Goal: Task Accomplishment & Management: Use online tool/utility

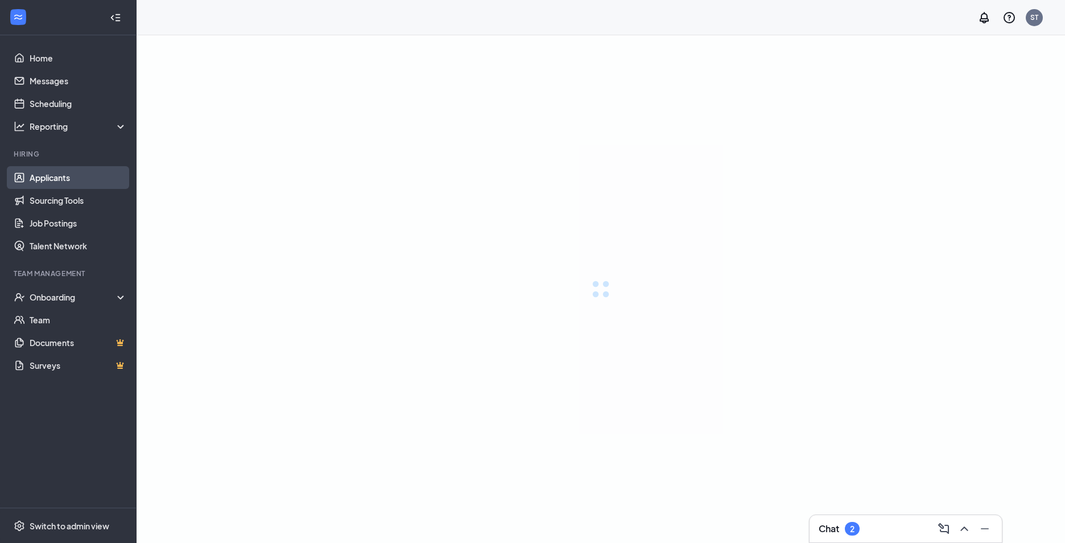
click at [88, 172] on link "Applicants" at bounding box center [78, 177] width 97 height 23
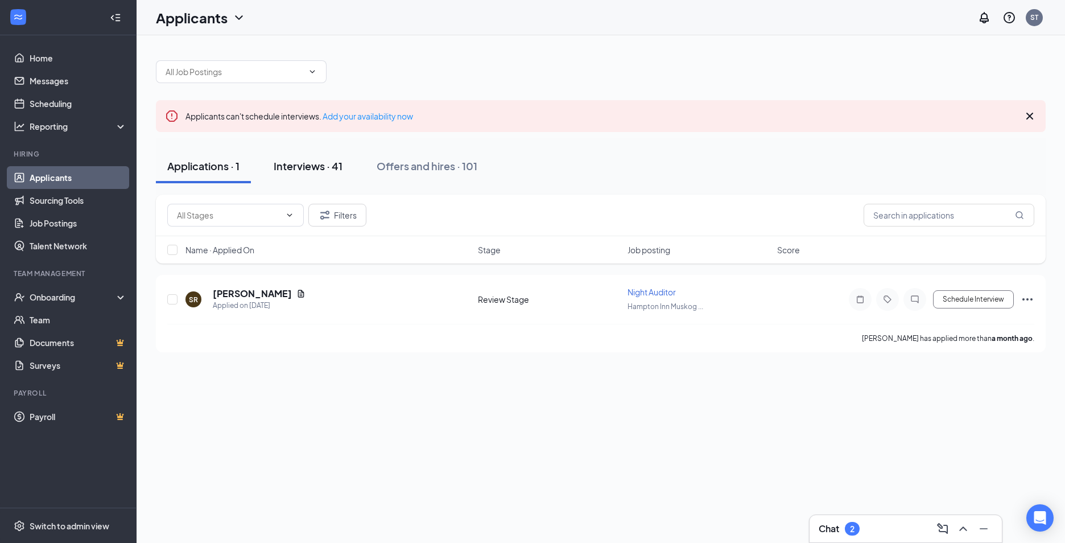
click at [340, 164] on div "Interviews · 41" at bounding box center [308, 166] width 69 height 14
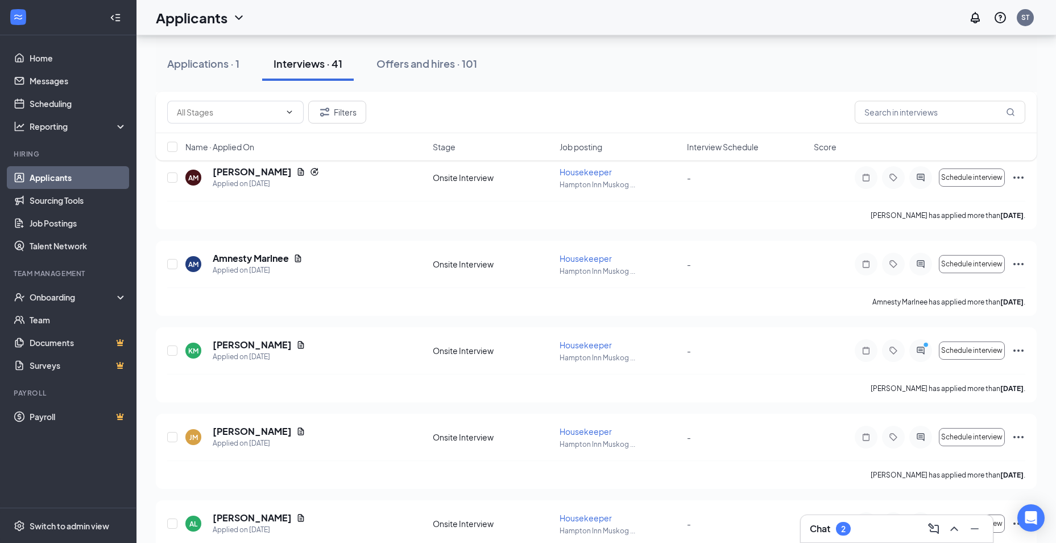
scroll to position [2105, 0]
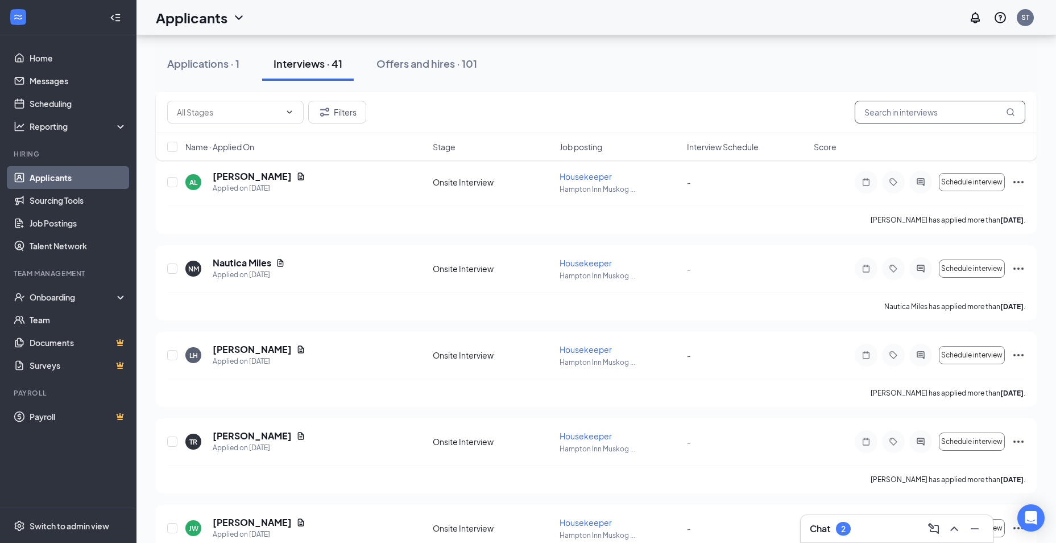
click at [871, 109] on input "text" at bounding box center [940, 112] width 171 height 23
type input "dry"
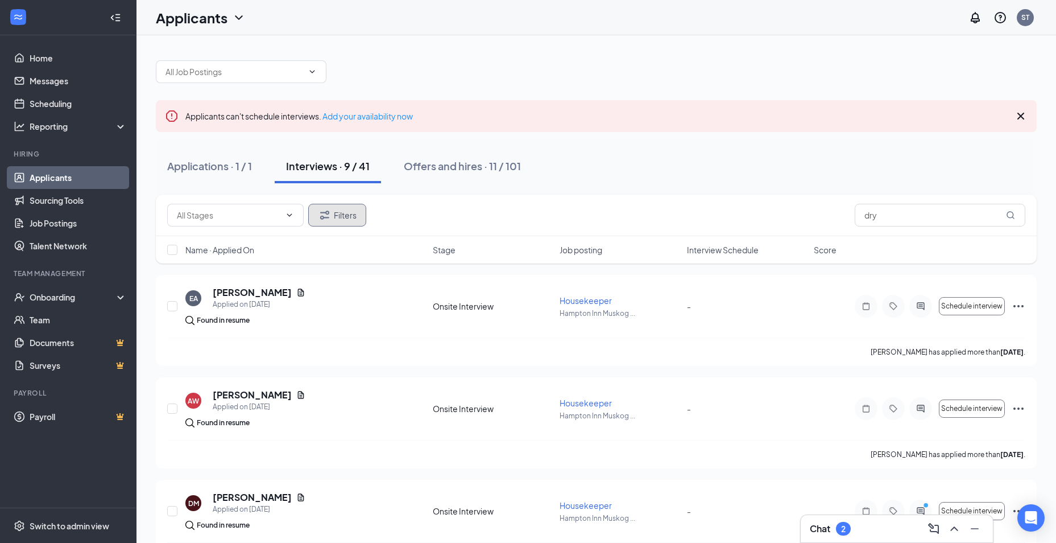
click at [331, 220] on icon "Filter" at bounding box center [325, 215] width 14 height 14
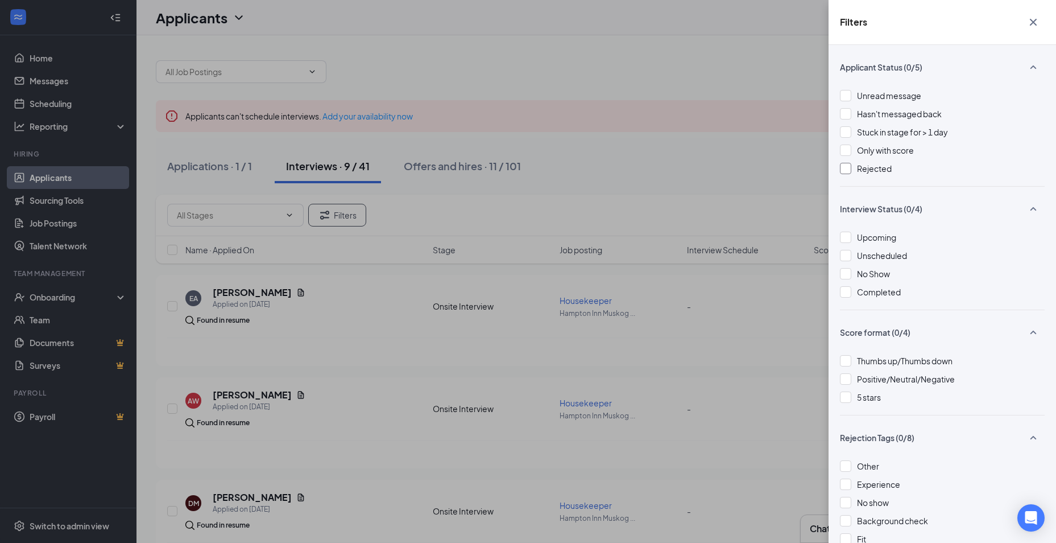
click at [850, 171] on div at bounding box center [845, 168] width 11 height 11
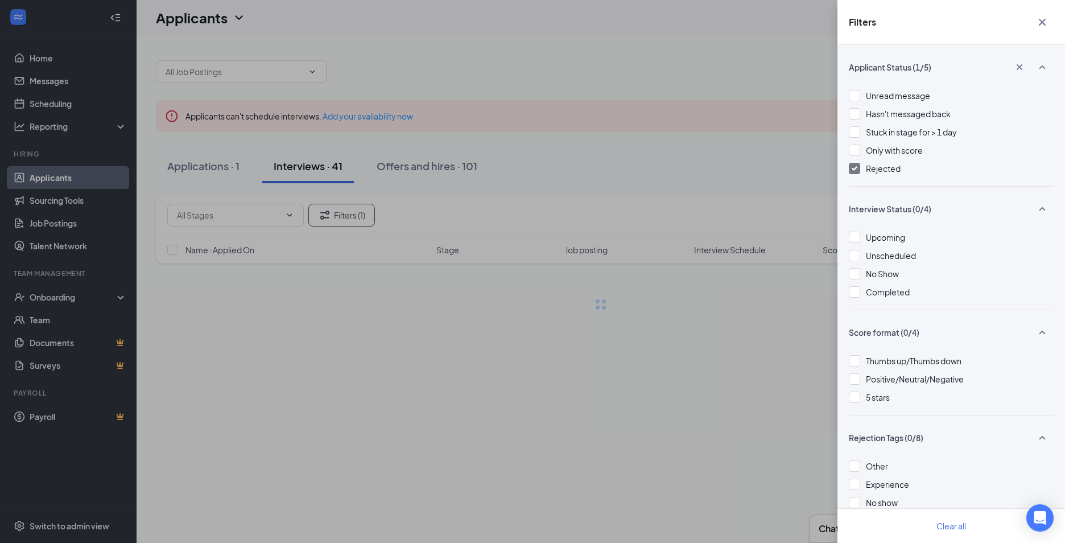
click at [612, 162] on div "Filters Applicant Status (1/5) Unread message Hasn't messaged back Stuck in sta…" at bounding box center [532, 271] width 1065 height 543
click at [1045, 18] on icon "Cross" at bounding box center [1042, 22] width 14 height 14
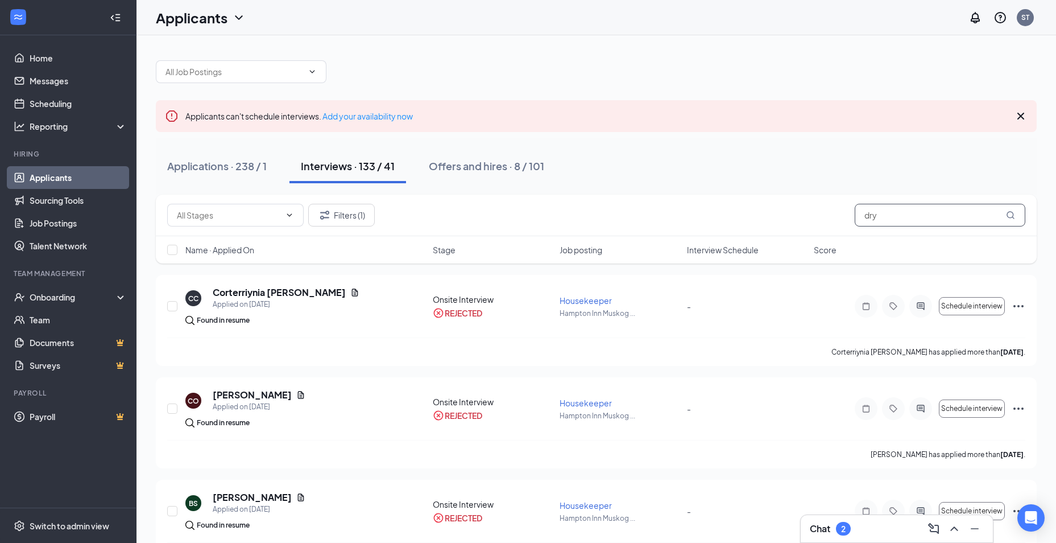
click at [871, 220] on input "dry" at bounding box center [940, 215] width 171 height 23
click at [357, 228] on div "Filters (1) dry" at bounding box center [596, 216] width 881 height 42
click at [368, 218] on button "Filters (1)" at bounding box center [341, 215] width 67 height 23
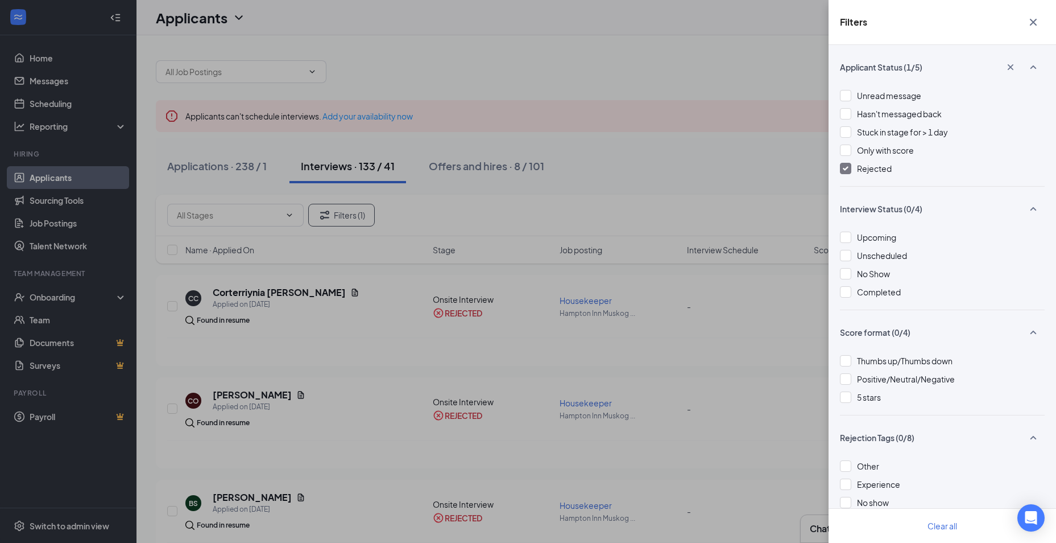
drag, startPoint x: 849, startPoint y: 170, endPoint x: 841, endPoint y: 171, distance: 8.6
click at [849, 170] on div at bounding box center [845, 168] width 11 height 11
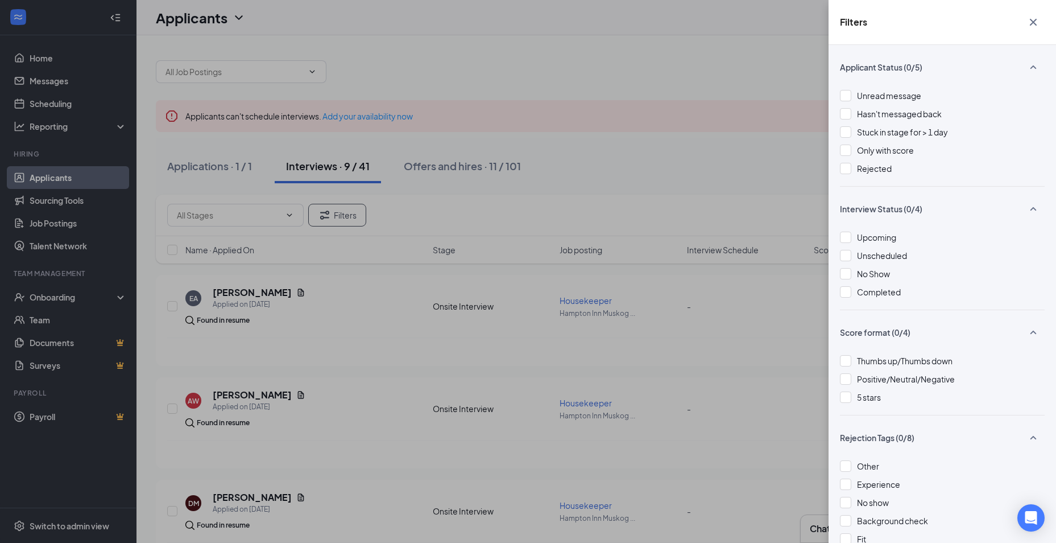
click at [1025, 21] on button "button" at bounding box center [1033, 22] width 23 height 22
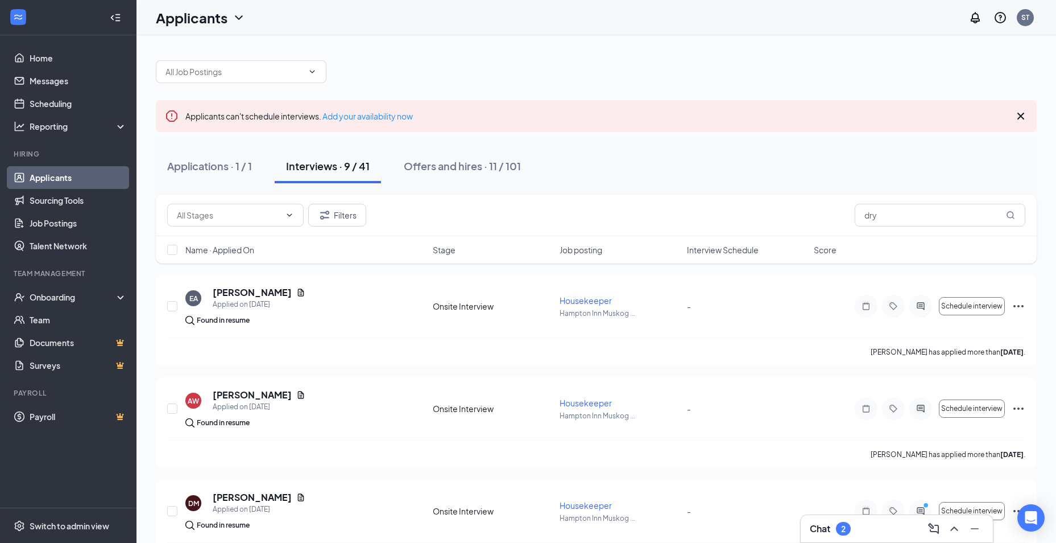
click at [459, 212] on div "Filters dry" at bounding box center [596, 215] width 858 height 23
click at [263, 76] on input "text" at bounding box center [235, 71] width 138 height 13
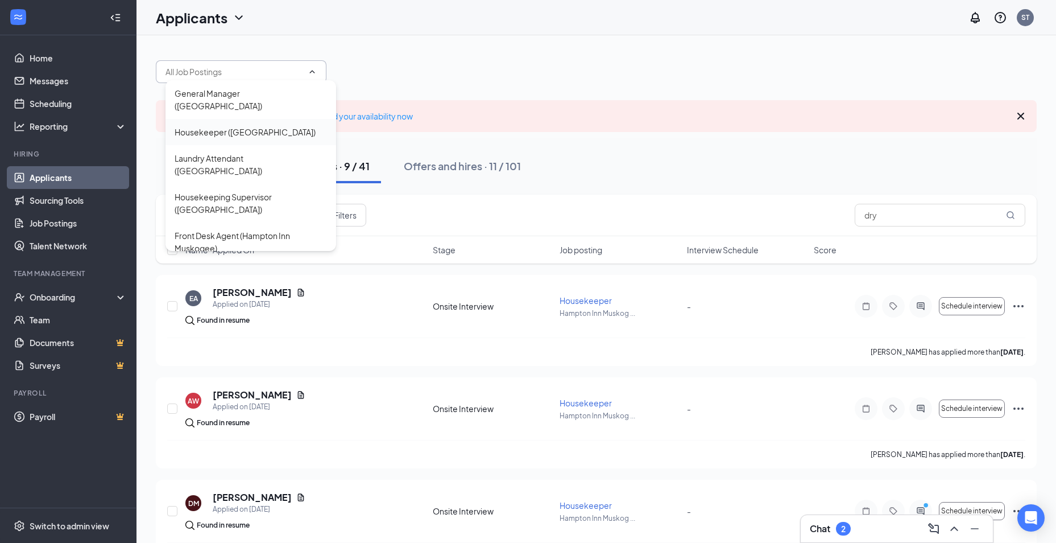
click at [229, 132] on div "Housekeeper ([GEOGRAPHIC_DATA])" at bounding box center [245, 132] width 141 height 13
type input "Housekeeper ([GEOGRAPHIC_DATA])"
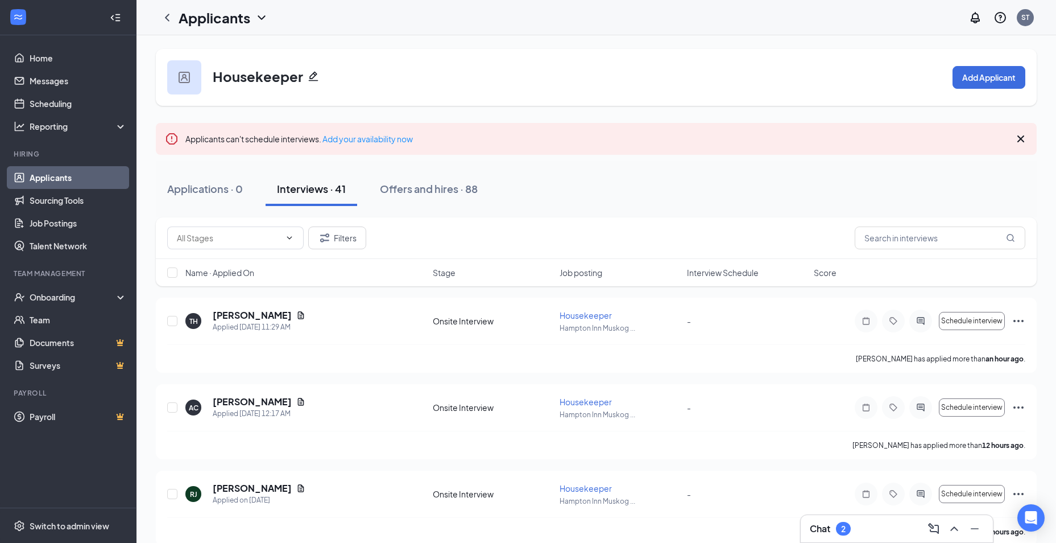
click at [752, 186] on div "Applications · 0 Interviews · 41 Offers and hires · 88" at bounding box center [596, 189] width 881 height 34
click at [1024, 144] on icon "Cross" at bounding box center [1021, 139] width 14 height 14
